Goal: Information Seeking & Learning: Learn about a topic

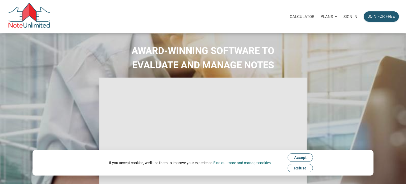
select select
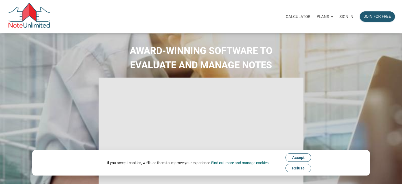
type input "Introduction to new features"
select select
click at [344, 17] on p "Sign in" at bounding box center [346, 16] width 14 height 5
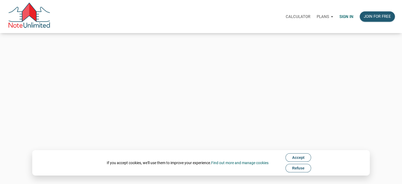
type input "Keith@benchmark-tax.com"
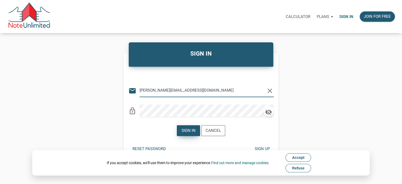
click at [184, 130] on div "Sign in" at bounding box center [188, 130] width 14 height 6
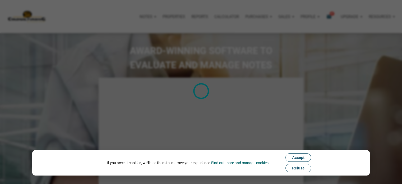
type input "Introduction to new features"
select select
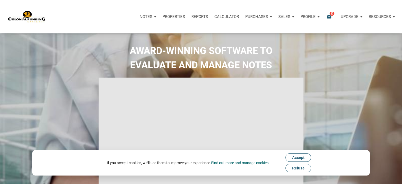
click at [303, 170] on button "Refuse" at bounding box center [298, 168] width 26 height 8
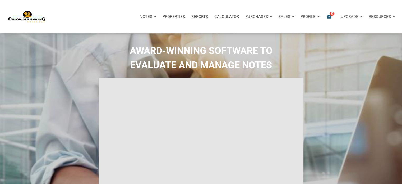
click at [327, 16] on icon "email" at bounding box center [329, 16] width 6 height 6
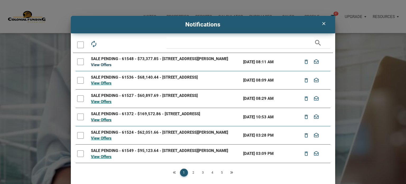
click at [107, 64] on link "View Offers" at bounding box center [101, 64] width 21 height 5
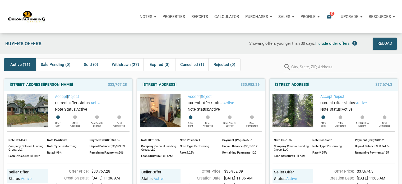
click at [31, 66] on div "Active (11)" at bounding box center [20, 64] width 32 height 13
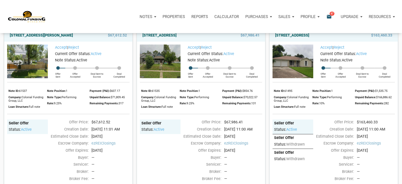
scroll to position [398, 0]
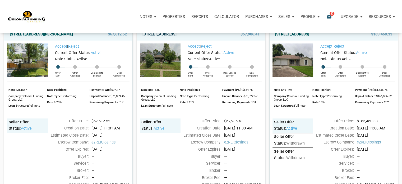
click at [176, 38] on link "[STREET_ADDRESS]" at bounding box center [159, 34] width 34 height 6
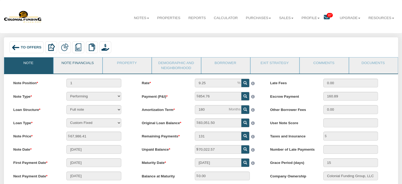
click at [88, 64] on link "Note Financials" at bounding box center [78, 63] width 48 height 13
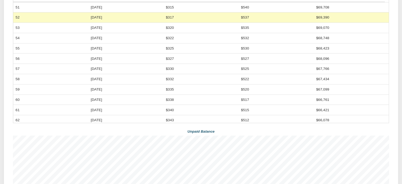
scroll to position [187, 0]
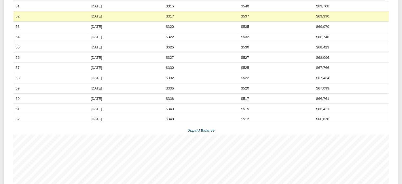
click at [373, 103] on td "$66,761" at bounding box center [351, 98] width 75 height 10
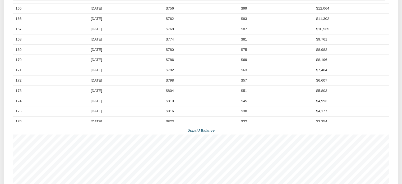
scroll to position [1171, 0]
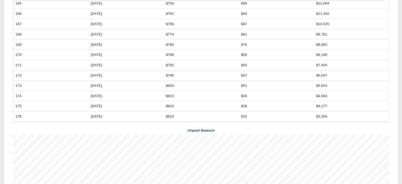
click at [389, 114] on table "Payment Number Payment Month Principal Interest Balance 51 Aug, 2025 $315 $540 …" at bounding box center [201, 56] width 376 height 132
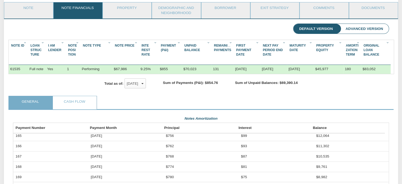
scroll to position [51, 0]
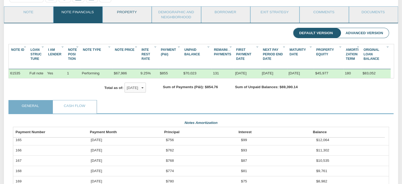
click at [130, 11] on link "Property" at bounding box center [127, 13] width 48 height 13
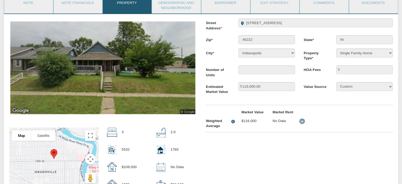
scroll to position [62, 0]
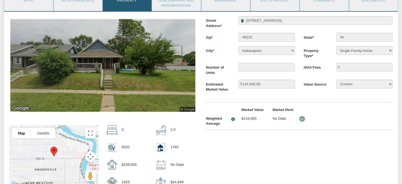
click at [181, 57] on img at bounding box center [102, 65] width 185 height 92
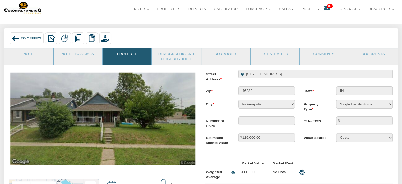
scroll to position [0, 0]
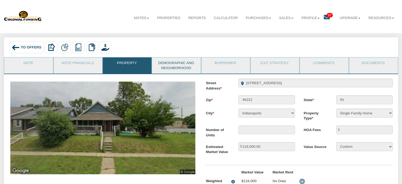
click at [191, 67] on link "Demographic and Neighborhood" at bounding box center [176, 65] width 48 height 16
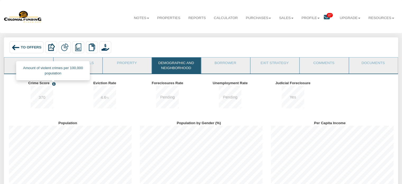
scroll to position [73, 131]
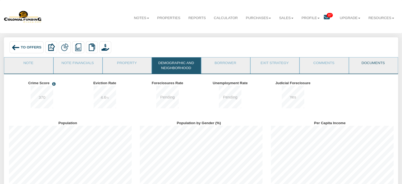
click at [369, 65] on link "Documents" at bounding box center [373, 63] width 48 height 13
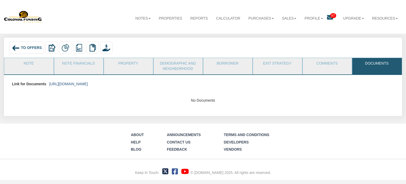
click at [88, 83] on link "https://colonialfundinggroup.sharepoint.com/:f:/s/operationsteam/Ehq69twtkFZOhz…" at bounding box center [68, 84] width 39 height 4
click at [85, 65] on link "Note Financials" at bounding box center [78, 64] width 49 height 13
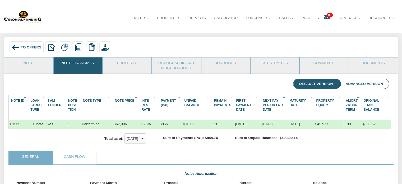
scroll to position [264086, 263804]
click at [306, 142] on div "Sum of Unpaid Balances: $69,390.14" at bounding box center [266, 138] width 79 height 7
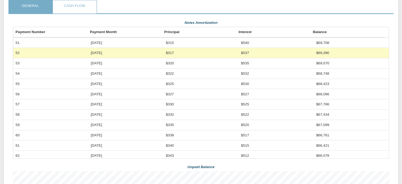
scroll to position [151, 0]
click at [42, 75] on td "54" at bounding box center [50, 73] width 75 height 10
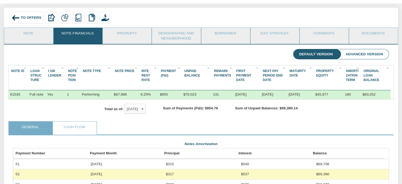
scroll to position [29, 0]
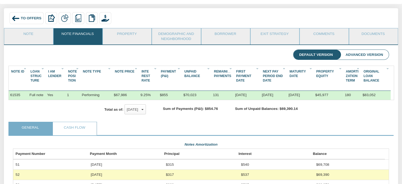
click at [23, 18] on span "To Offers" at bounding box center [31, 18] width 21 height 4
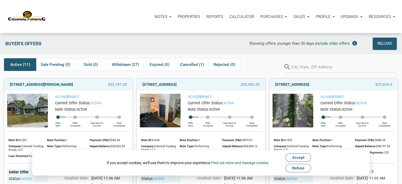
click at [305, 170] on button "Refuse" at bounding box center [298, 168] width 26 height 8
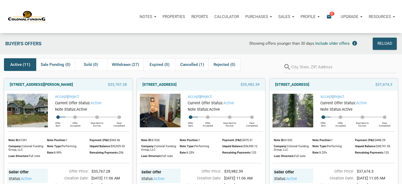
click at [358, 83] on div "$37,674.3" at bounding box center [376, 84] width 37 height 6
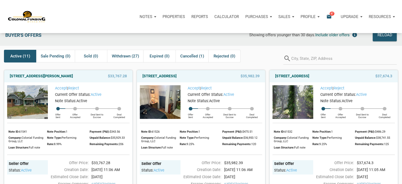
scroll to position [9, 0]
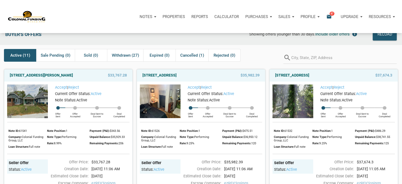
click at [366, 80] on div "[STREET_ADDRESS] $37,674.3" at bounding box center [333, 75] width 128 height 12
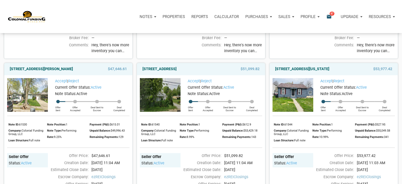
scroll to position [197, 0]
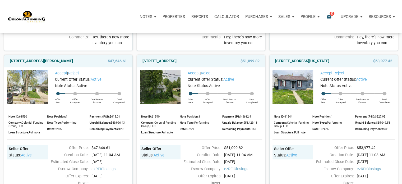
click at [32, 121] on div "Accept | Reject Current Offer Status: active Note Status: Active Offer Sent Off…" at bounding box center [68, 145] width 128 height 157
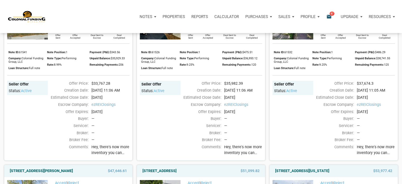
scroll to position [87, 0]
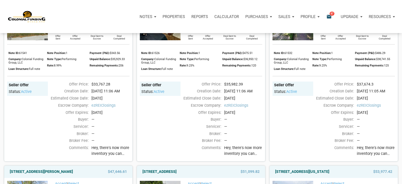
click at [251, 16] on p "Purchases" at bounding box center [256, 16] width 23 height 5
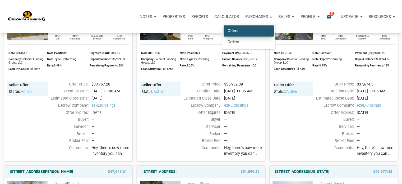
click at [233, 31] on link "Offers" at bounding box center [248, 30] width 50 height 11
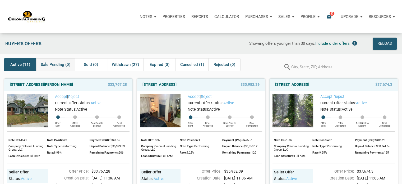
scroll to position [6, 0]
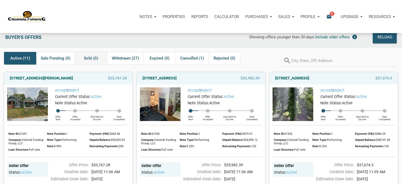
click at [87, 57] on span "Sold (0)" at bounding box center [91, 58] width 14 height 6
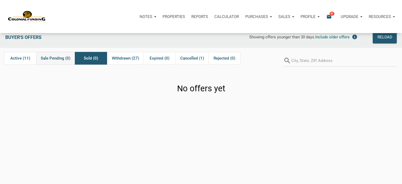
click at [64, 58] on span "Sale Pending (0)" at bounding box center [56, 58] width 30 height 6
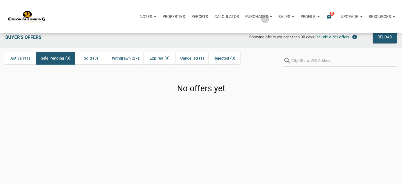
click at [265, 18] on p "Purchases" at bounding box center [256, 16] width 23 height 5
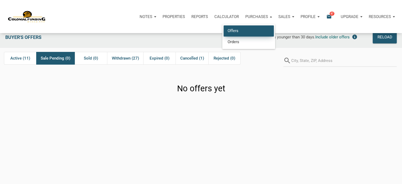
click at [232, 30] on link "Offers" at bounding box center [248, 30] width 50 height 11
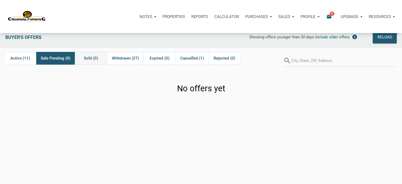
click at [91, 56] on span "Sold (0)" at bounding box center [91, 58] width 14 height 6
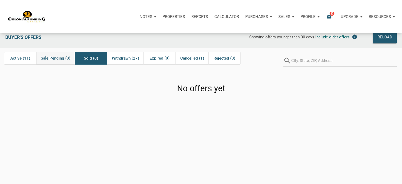
click at [52, 60] on span "Sale Pending (0)" at bounding box center [56, 58] width 30 height 6
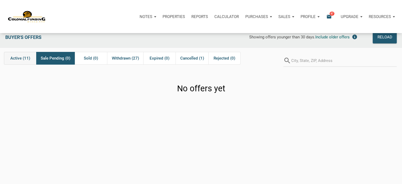
click at [22, 59] on span "Active (11)" at bounding box center [20, 58] width 20 height 6
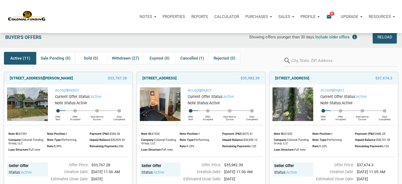
click at [178, 16] on p "Properties" at bounding box center [173, 16] width 22 height 5
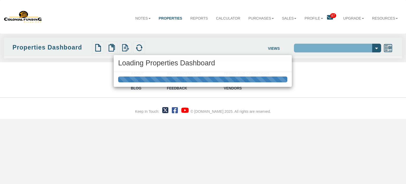
select select "138"
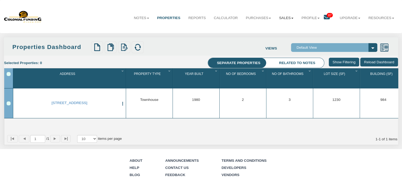
click at [285, 20] on link "Sales" at bounding box center [286, 17] width 22 height 13
click at [259, 29] on link "Offers" at bounding box center [273, 29] width 46 height 7
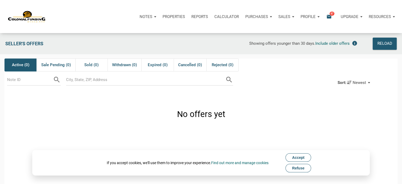
click at [329, 16] on icon "email" at bounding box center [329, 16] width 6 height 6
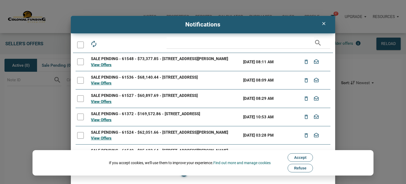
click at [306, 166] on span "Refuse" at bounding box center [300, 168] width 12 height 4
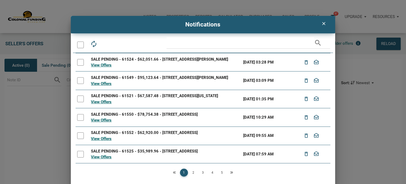
scroll to position [78, 0]
click at [193, 173] on link "2" at bounding box center [193, 172] width 8 height 8
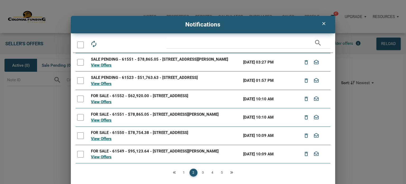
click at [203, 172] on link "3" at bounding box center [203, 172] width 8 height 8
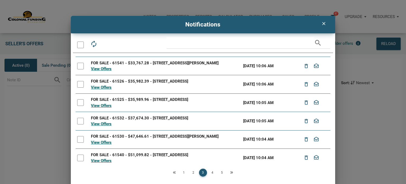
scroll to position [72, 0]
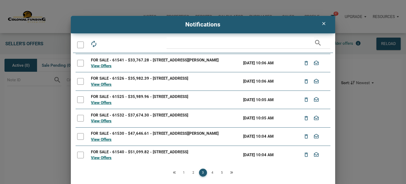
click at [212, 171] on link "4" at bounding box center [212, 172] width 8 height 8
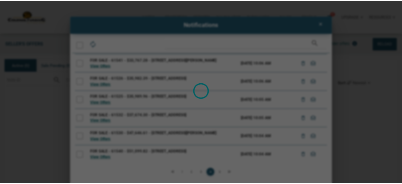
scroll to position [0, 0]
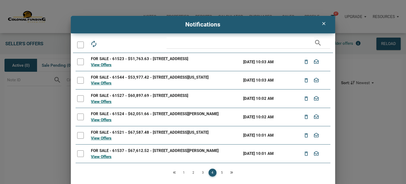
click at [221, 172] on link "5" at bounding box center [222, 172] width 8 height 8
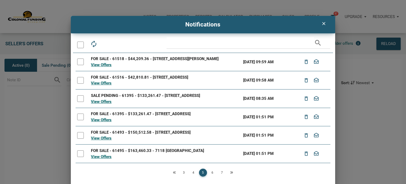
click at [323, 23] on icon "clear" at bounding box center [323, 23] width 6 height 5
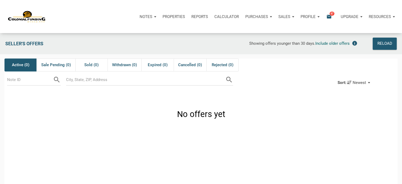
click at [260, 17] on p "Purchases" at bounding box center [256, 16] width 23 height 5
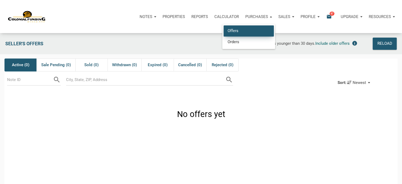
click at [231, 32] on link "Offers" at bounding box center [248, 30] width 50 height 11
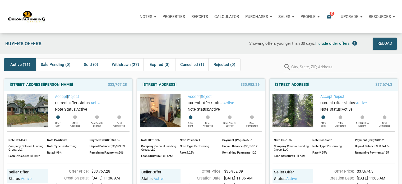
click at [172, 15] on p "Properties" at bounding box center [173, 16] width 22 height 5
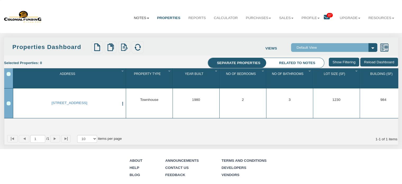
click at [134, 17] on link "Notes" at bounding box center [141, 17] width 23 height 13
click at [116, 30] on link "Dashboard" at bounding box center [129, 29] width 46 height 7
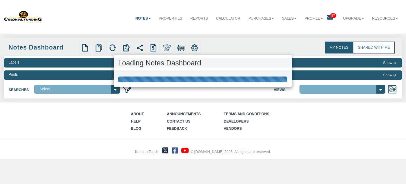
select select "316"
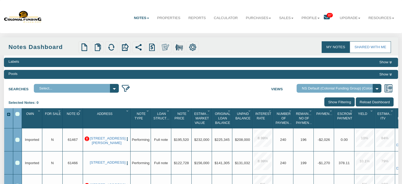
click at [38, 151] on div "Upgrade Imported" at bounding box center [32, 139] width 20 height 23
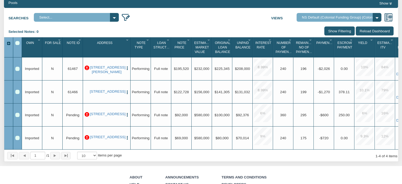
scroll to position [73, 0]
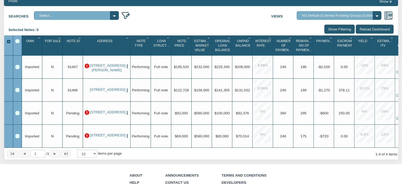
click at [88, 65] on p at bounding box center [87, 66] width 5 height 5
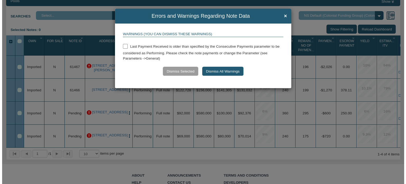
scroll to position [73, 0]
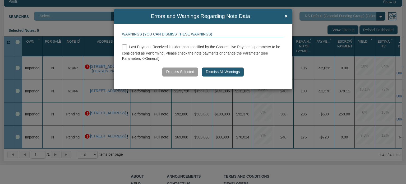
click at [88, 65] on div "Errors and Warnings Regarding Note Data × Warnings (You can dismiss these warni…" at bounding box center [203, 92] width 406 height 184
click at [287, 16] on span "×" at bounding box center [286, 16] width 3 height 6
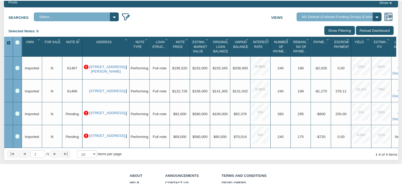
scroll to position [73, 0]
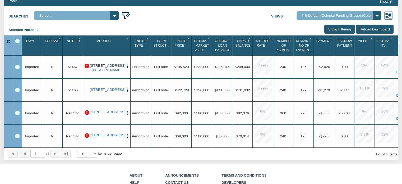
click at [109, 69] on link "4612 Vernon Ave, Indianapolis, IN, 46226" at bounding box center [107, 67] width 34 height 9
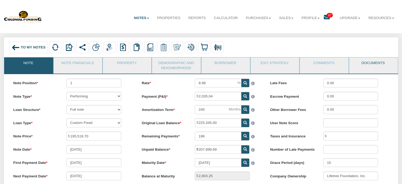
click at [376, 63] on link "Documents" at bounding box center [373, 63] width 48 height 13
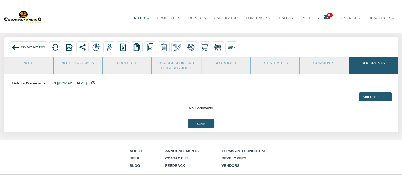
click at [87, 85] on link "https://colonialfundinggroup.sharepoint.com/:f:/s/operationsteam/Eiq1kE71WE9MtW…" at bounding box center [68, 83] width 38 height 4
